Goal: Register for event/course

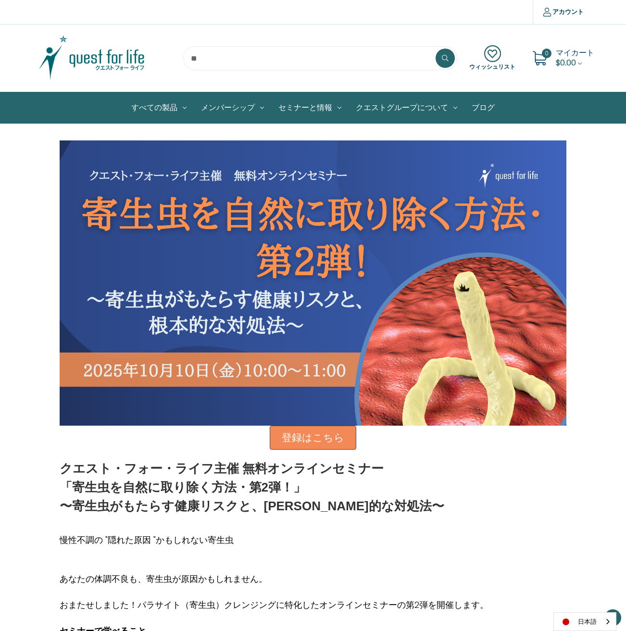
scroll to position [78, 0]
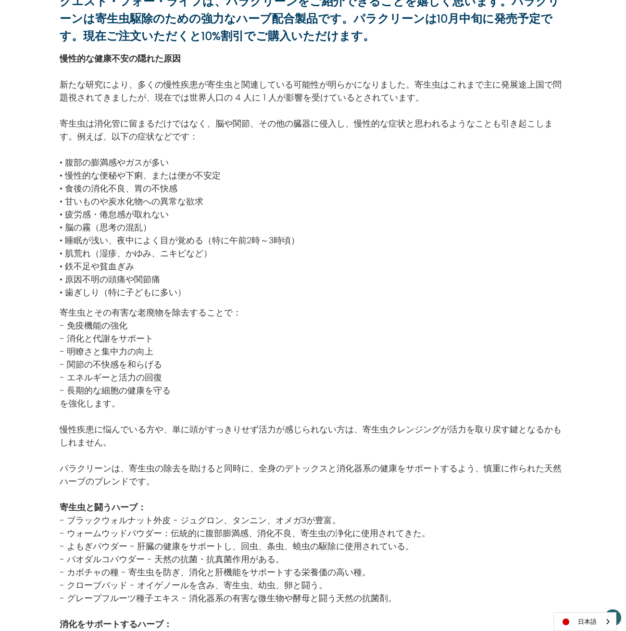
scroll to position [774, 0]
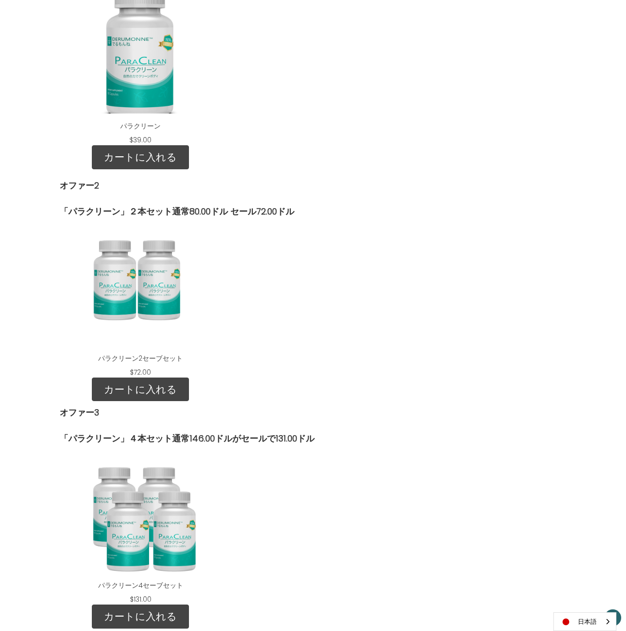
scroll to position [657, 0]
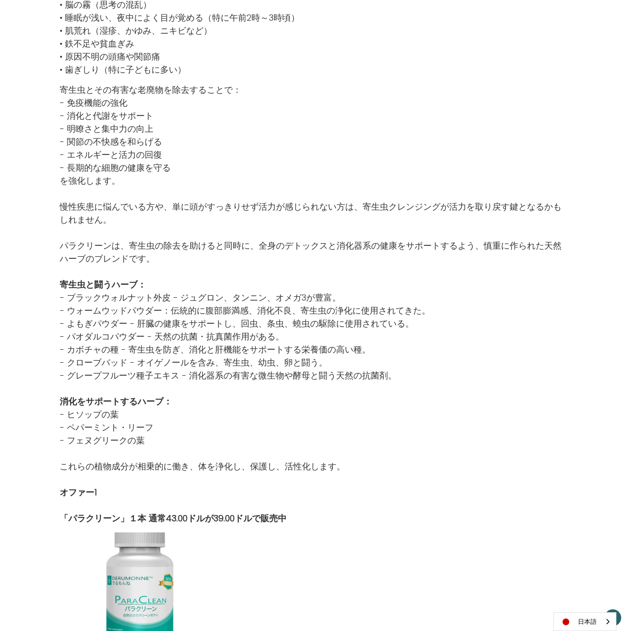
scroll to position [676, 0]
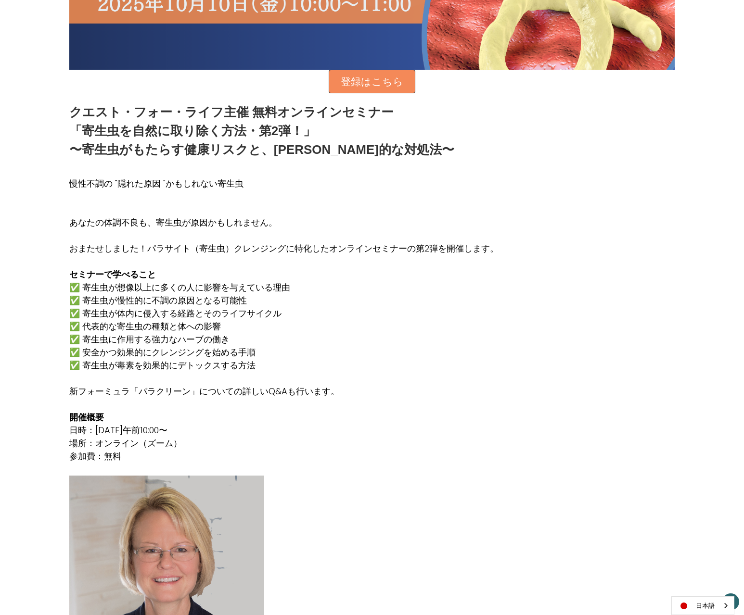
scroll to position [416, 0]
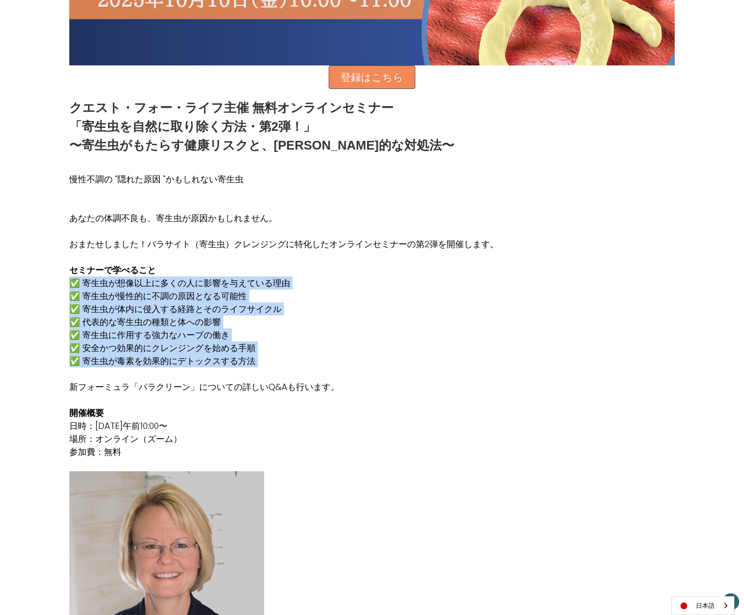
drag, startPoint x: 69, startPoint y: 281, endPoint x: 257, endPoint y: 367, distance: 206.7
click at [259, 367] on div "慢性不調の "隠れた原因 "かもしれない寄生虫 あなたの体調不良も、寄生虫が原因かもしれません。 おまたせしました！パラサイト（寄生虫）クレンジングに特化した…" at bounding box center [283, 316] width 429 height 312
copy div "✅ 寄生虫が想像以上に多くの人に影響を与えている理由 ✅ 寄生虫が慢性的に不調の原因となる可能性 ✅ 寄生虫が体内に侵入する経路とそのライフサイクル ✅ 代表…"
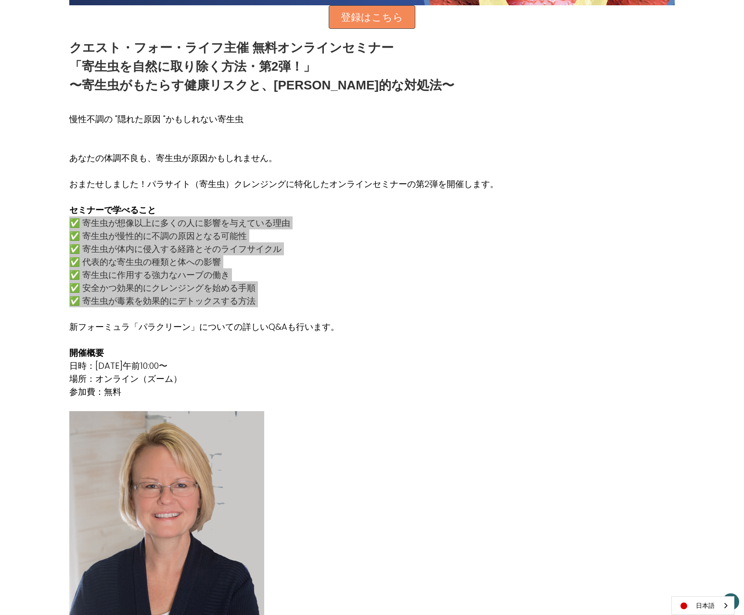
scroll to position [474, 0]
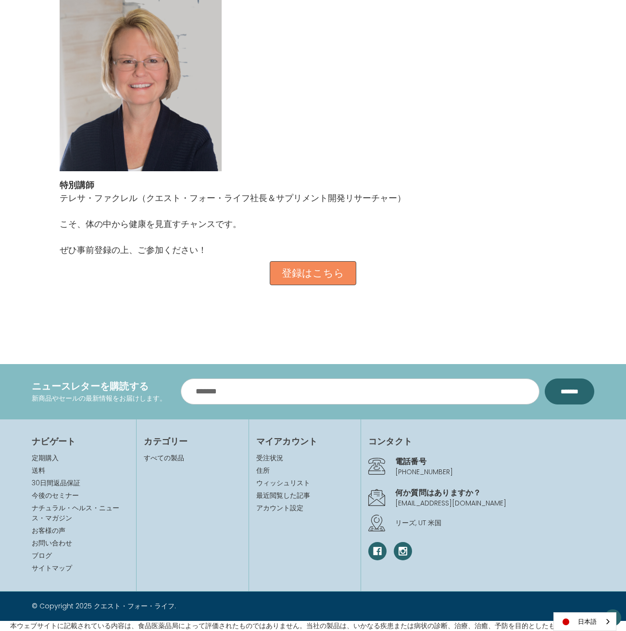
scroll to position [833, 0]
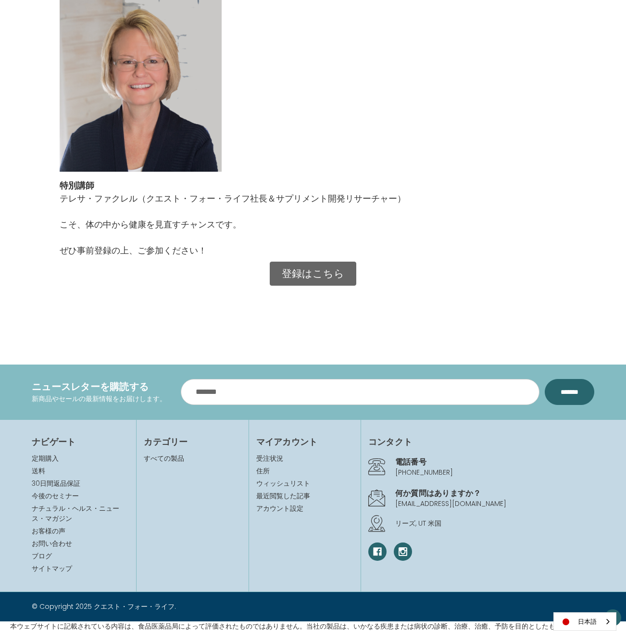
click at [300, 275] on link "登録はこちら" at bounding box center [313, 274] width 87 height 24
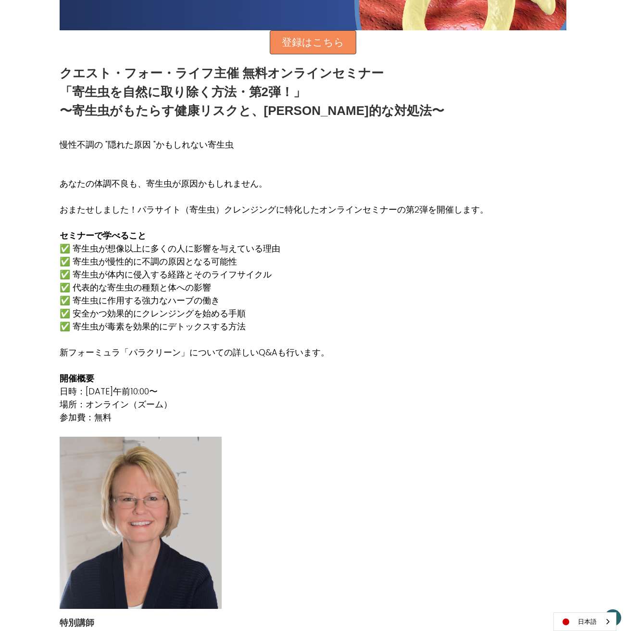
scroll to position [689, 0]
